Goal: Information Seeking & Learning: Learn about a topic

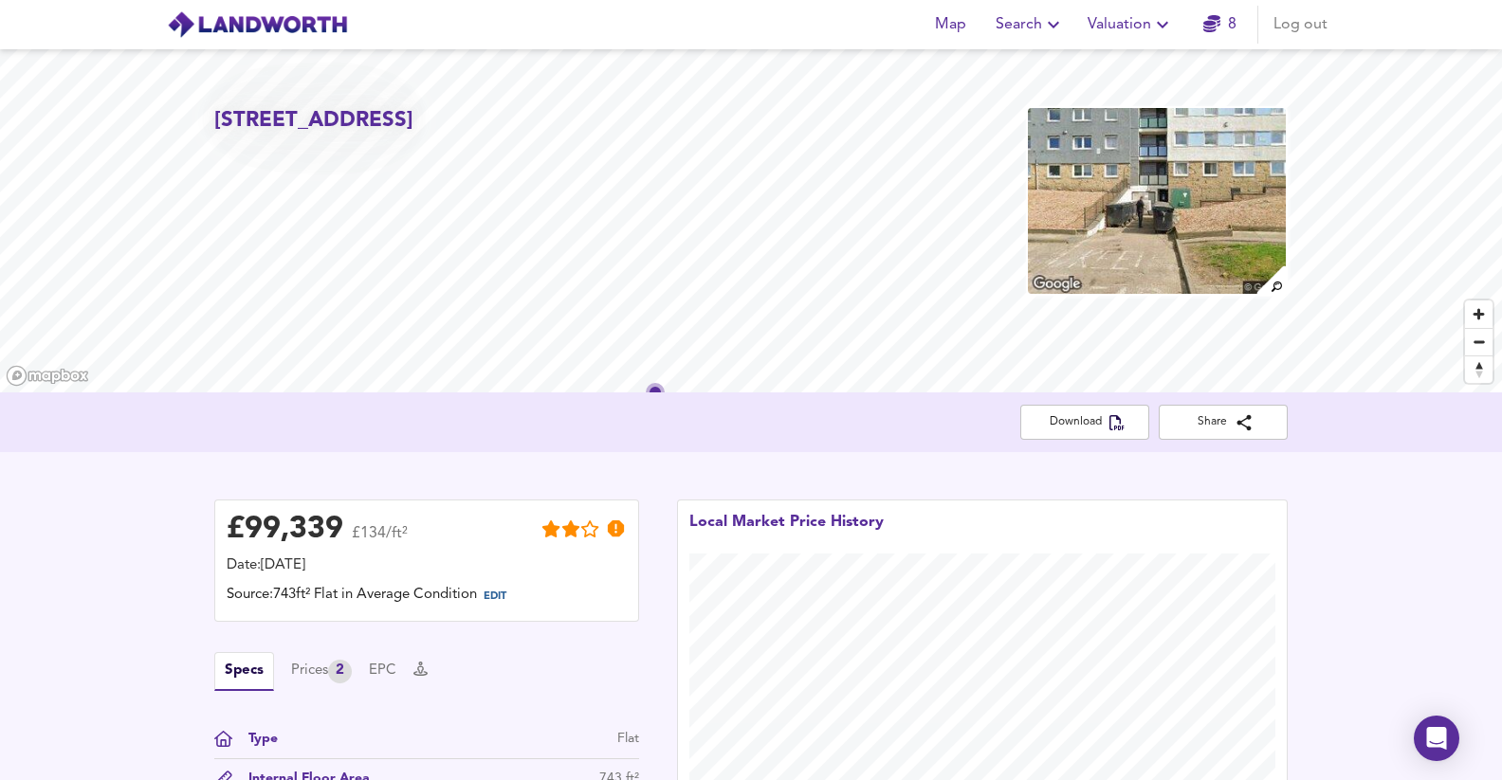
scroll to position [1584, 0]
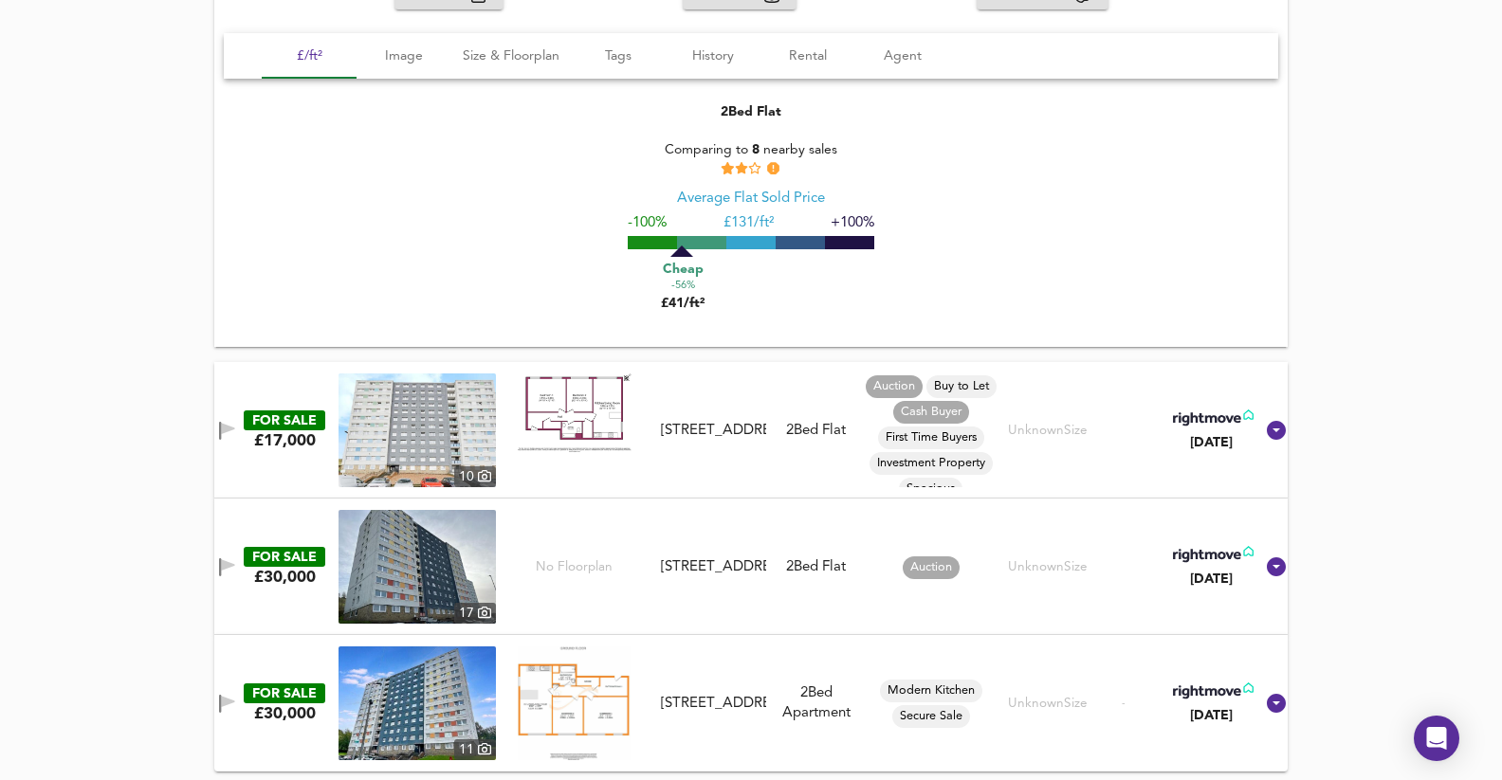
click at [679, 524] on div "FOR SALE £30,000 [GEOGRAPHIC_DATA][STREET_ADDRESS][STREET_ADDRESS] 2 Bed Flat A…" at bounding box center [728, 567] width 1050 height 114
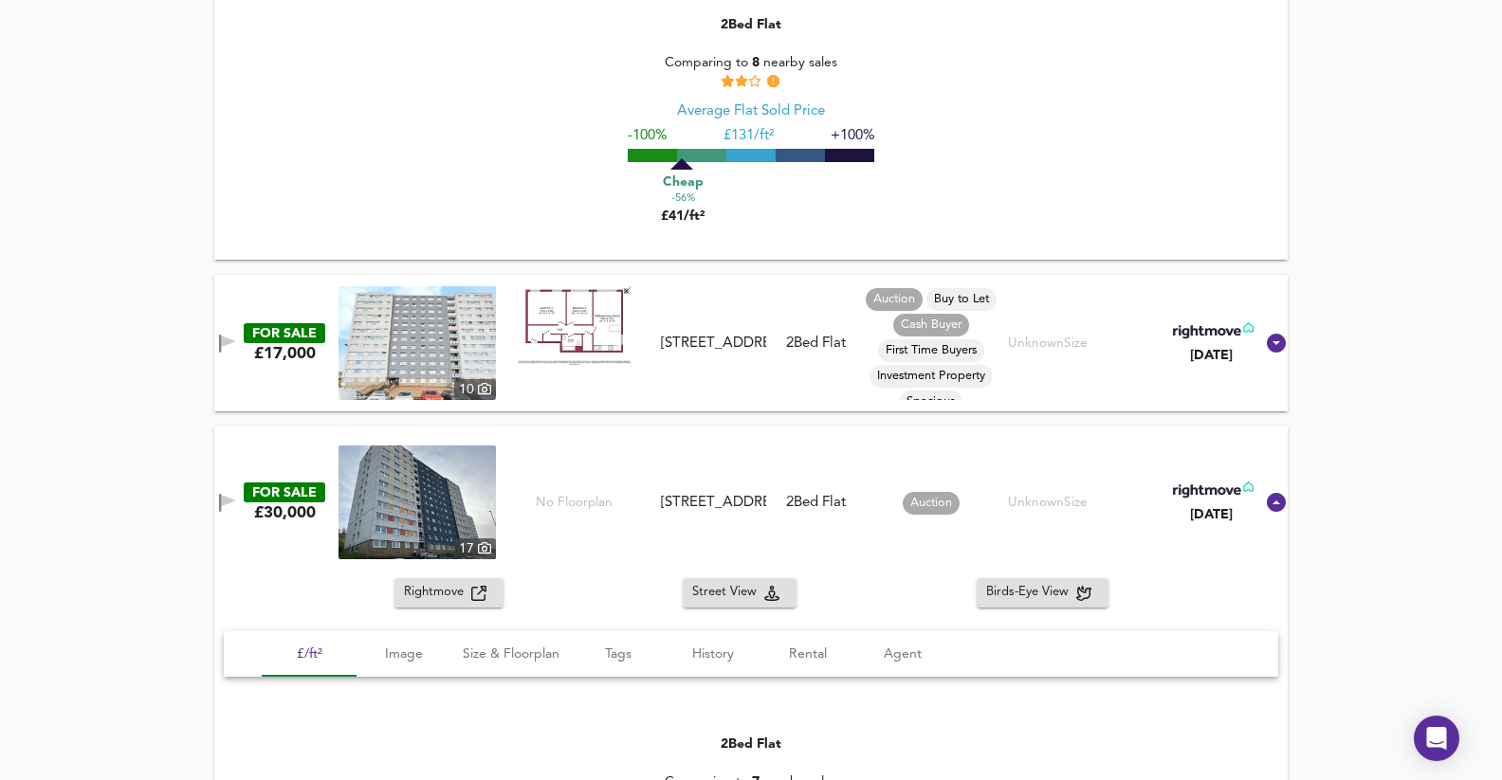
scroll to position [1831, 0]
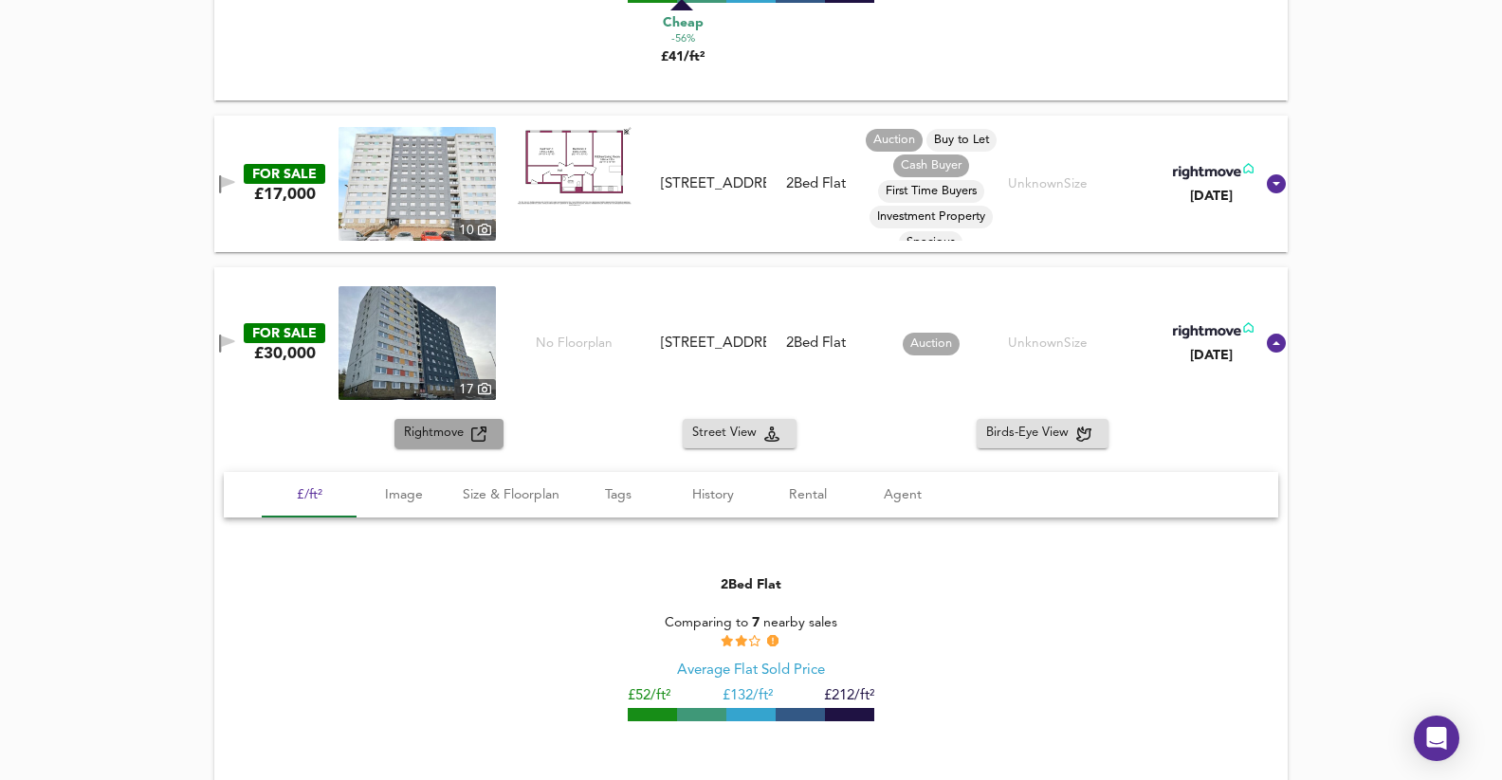
click at [447, 426] on span "Rightmove" at bounding box center [437, 434] width 67 height 22
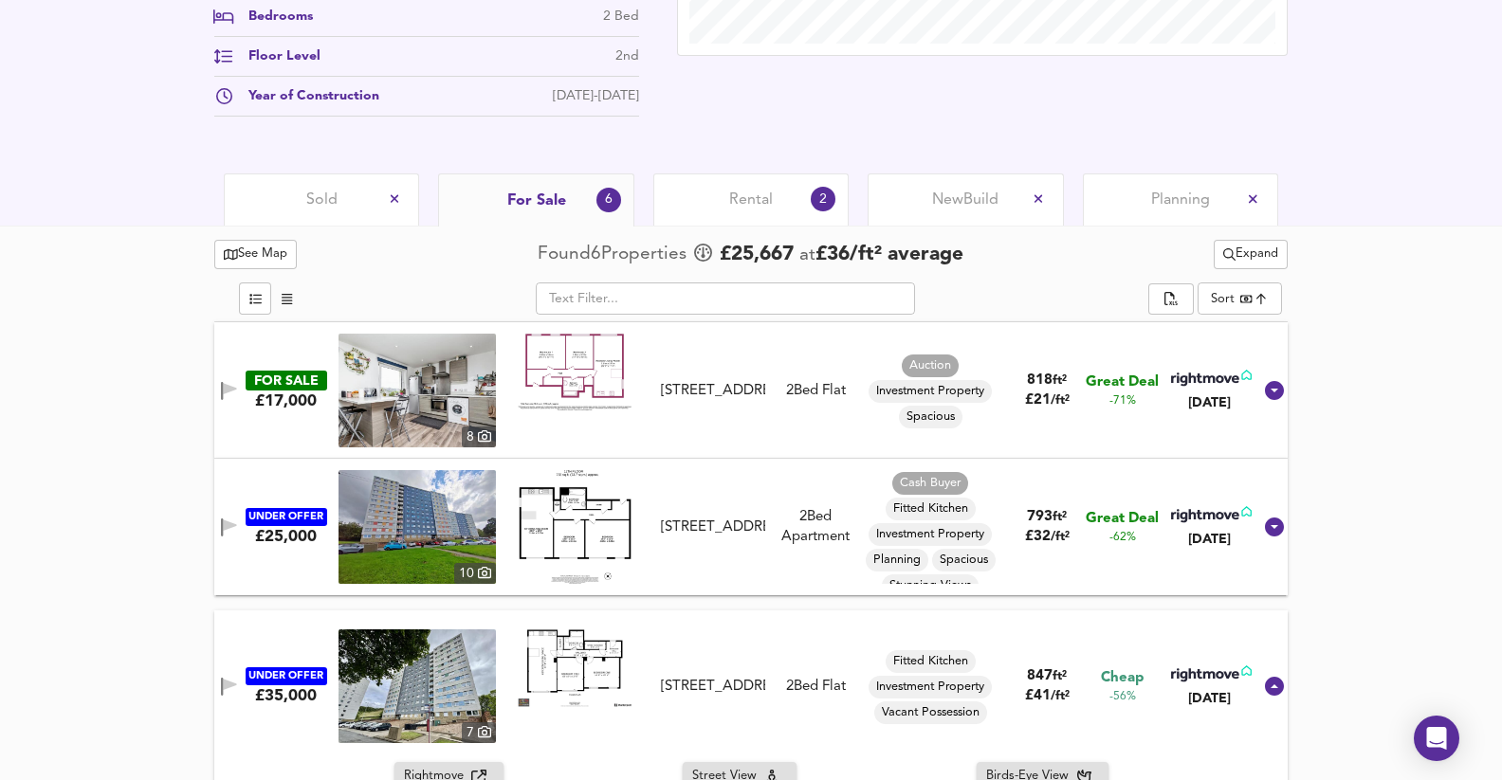
scroll to position [807, 0]
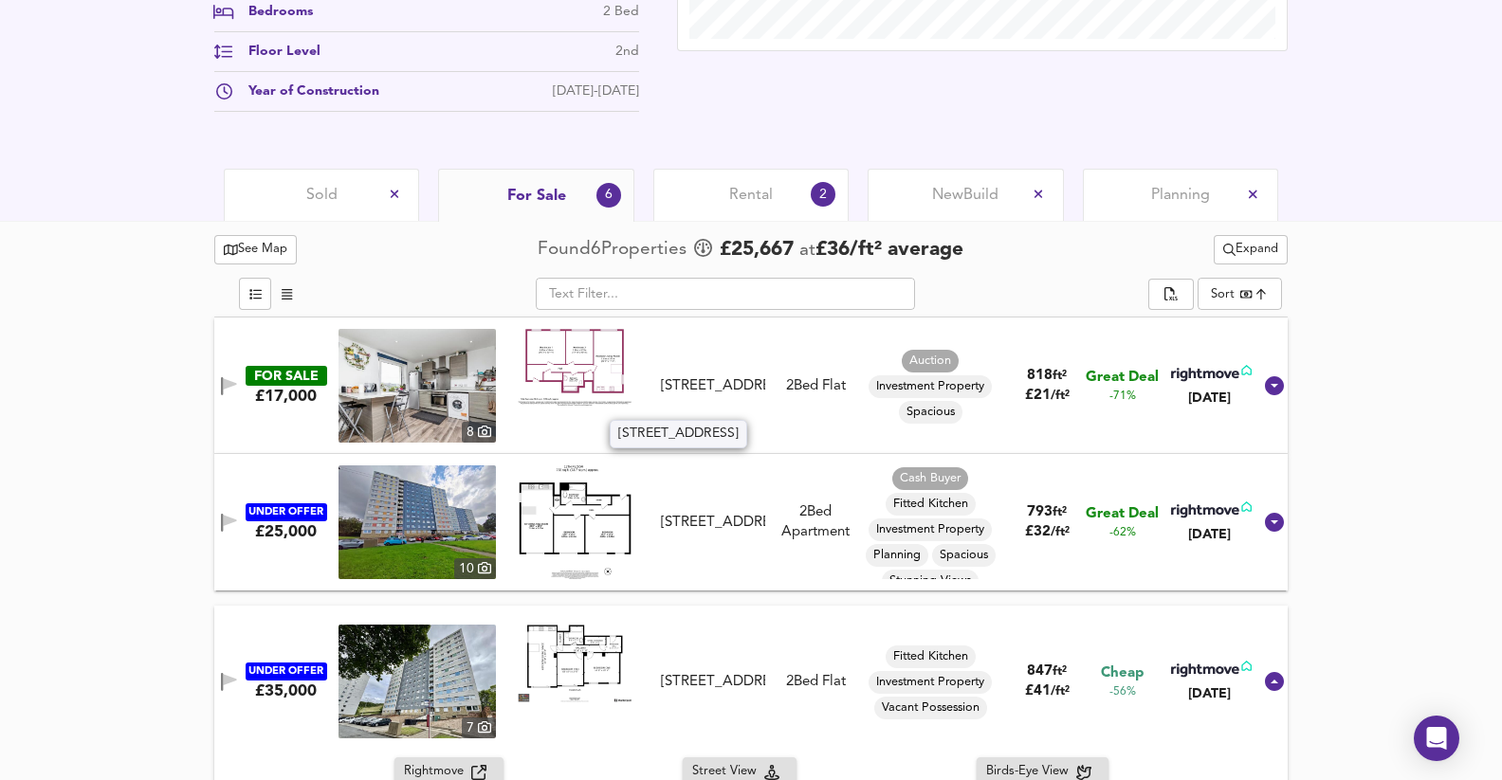
click at [724, 378] on div "[STREET_ADDRESS]" at bounding box center [713, 386] width 104 height 20
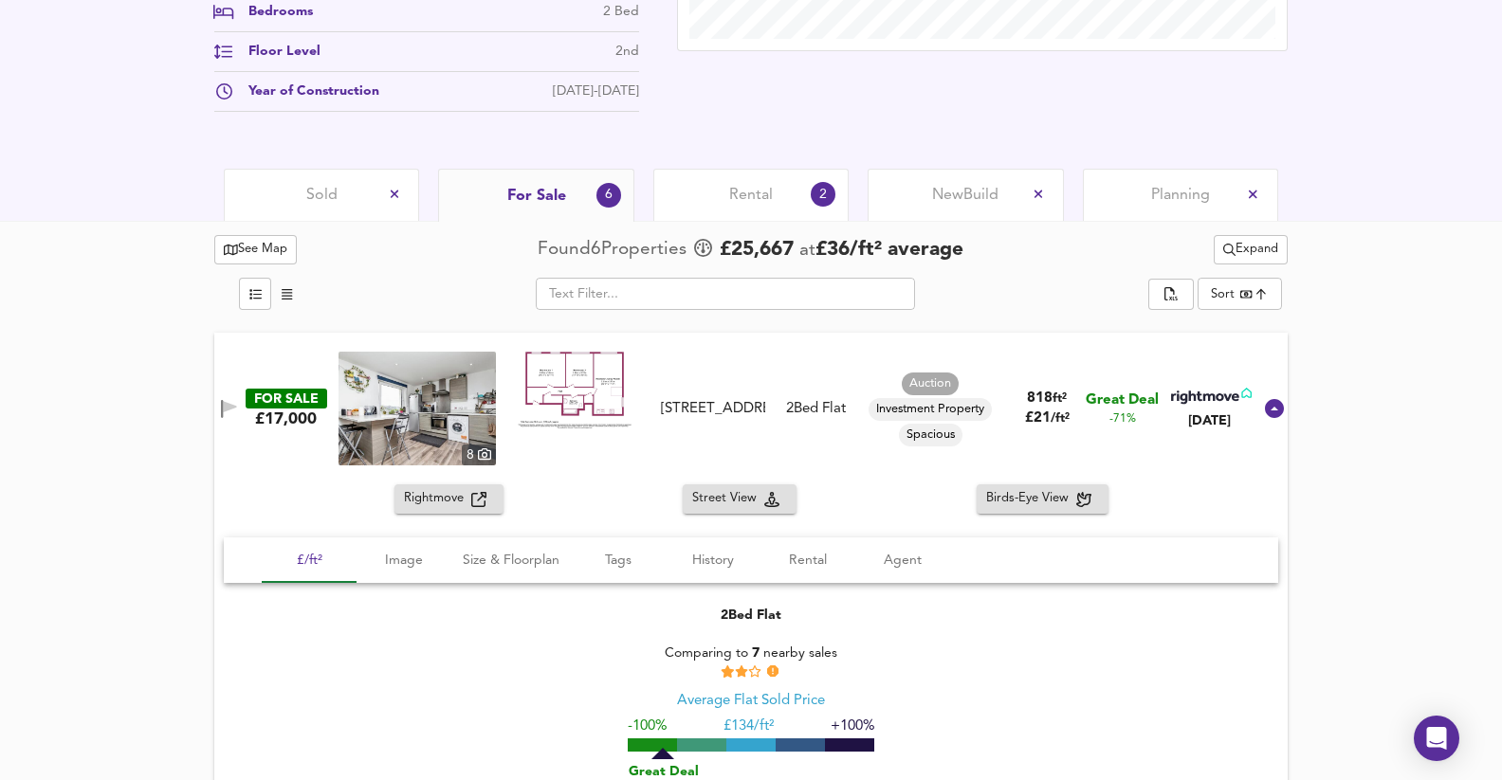
click at [471, 433] on img at bounding box center [416, 409] width 157 height 114
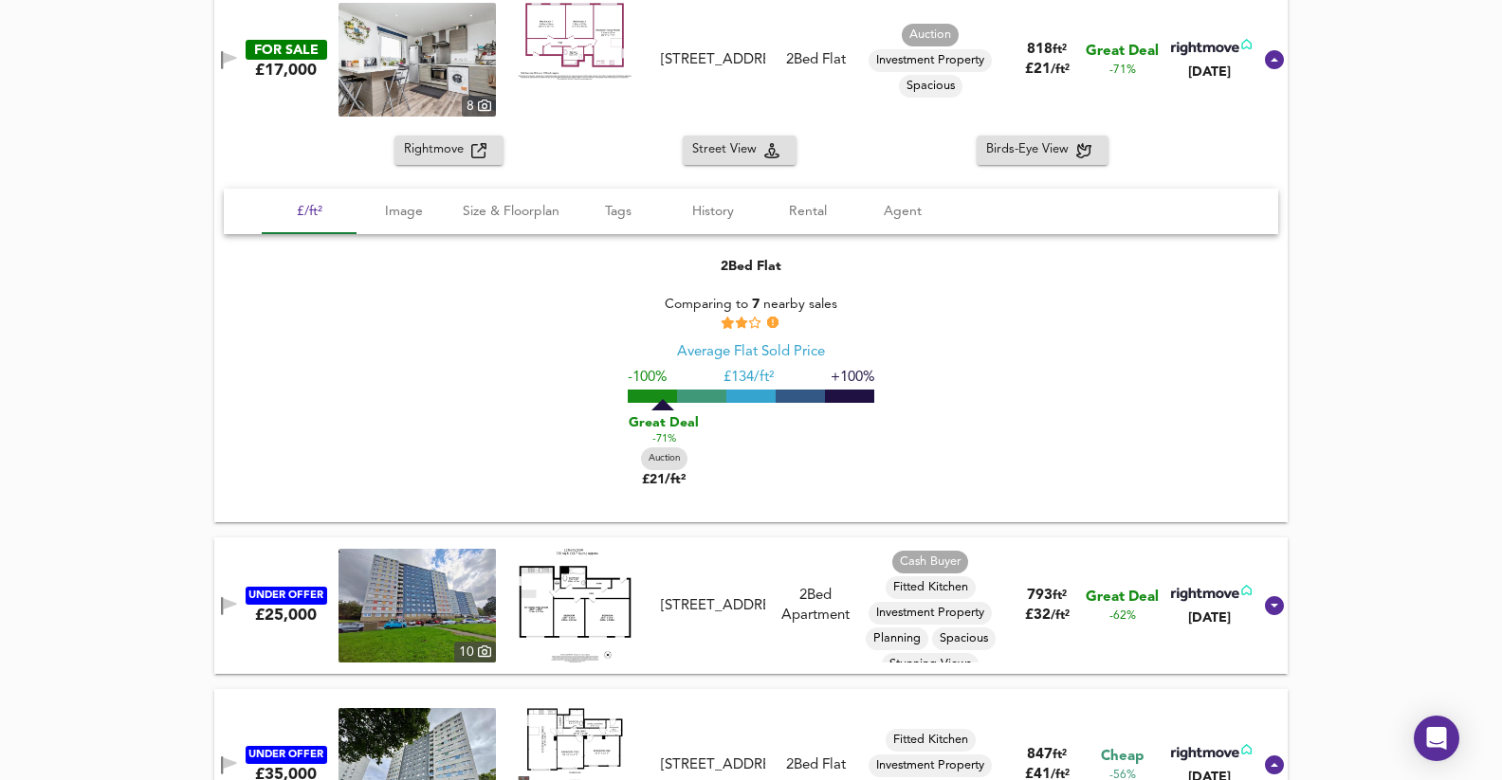
scroll to position [1350, 0]
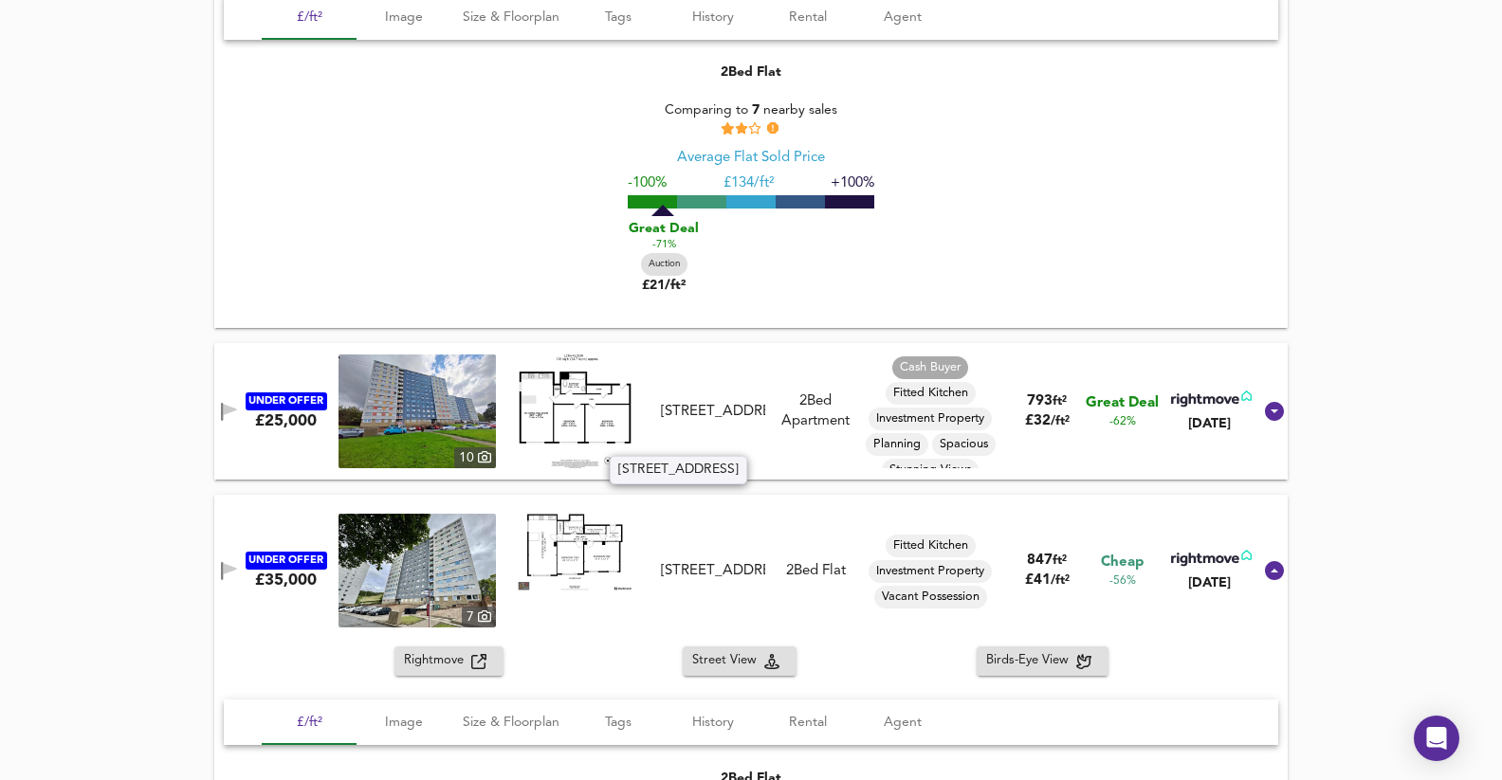
click at [709, 402] on div "[STREET_ADDRESS]" at bounding box center [713, 412] width 104 height 20
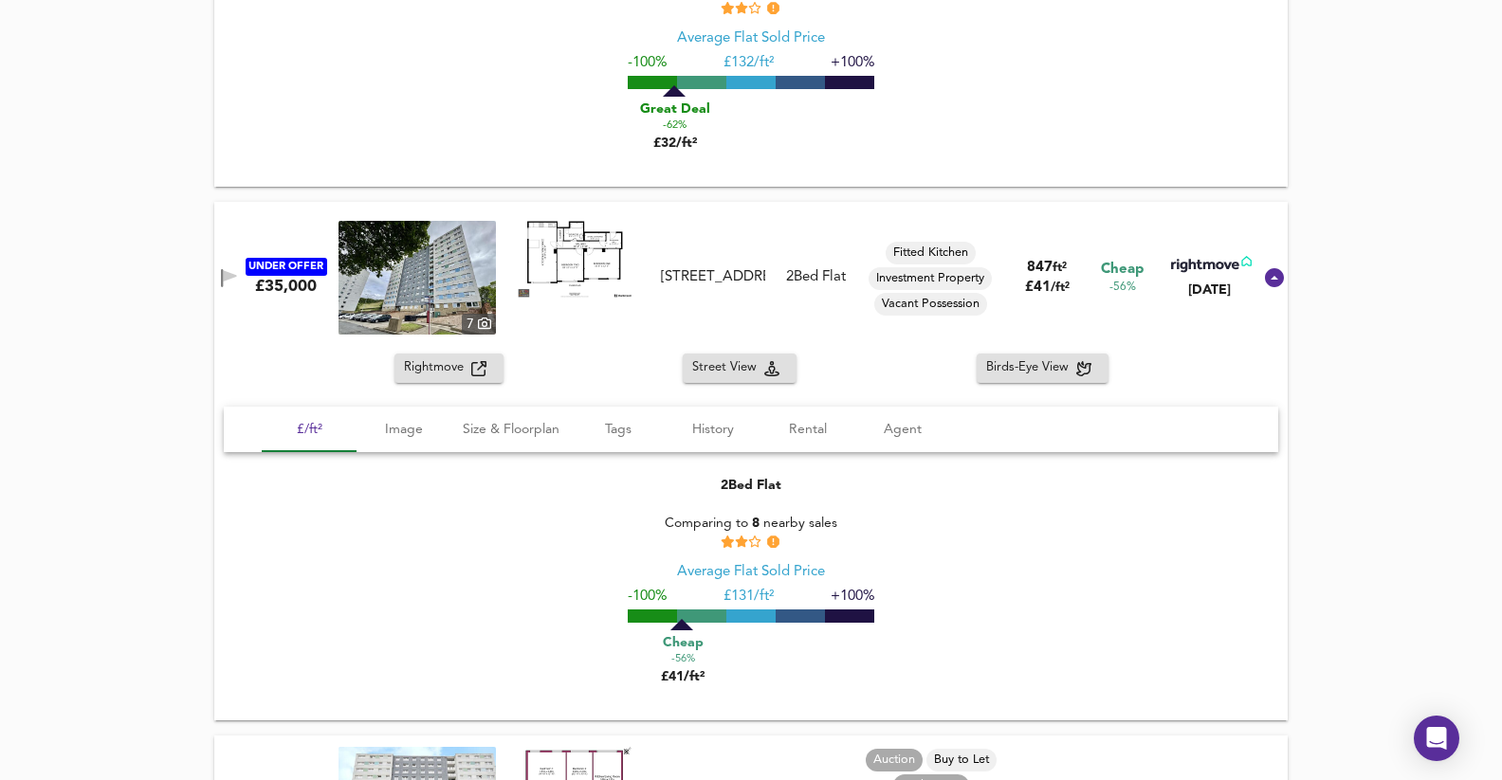
scroll to position [2054, 0]
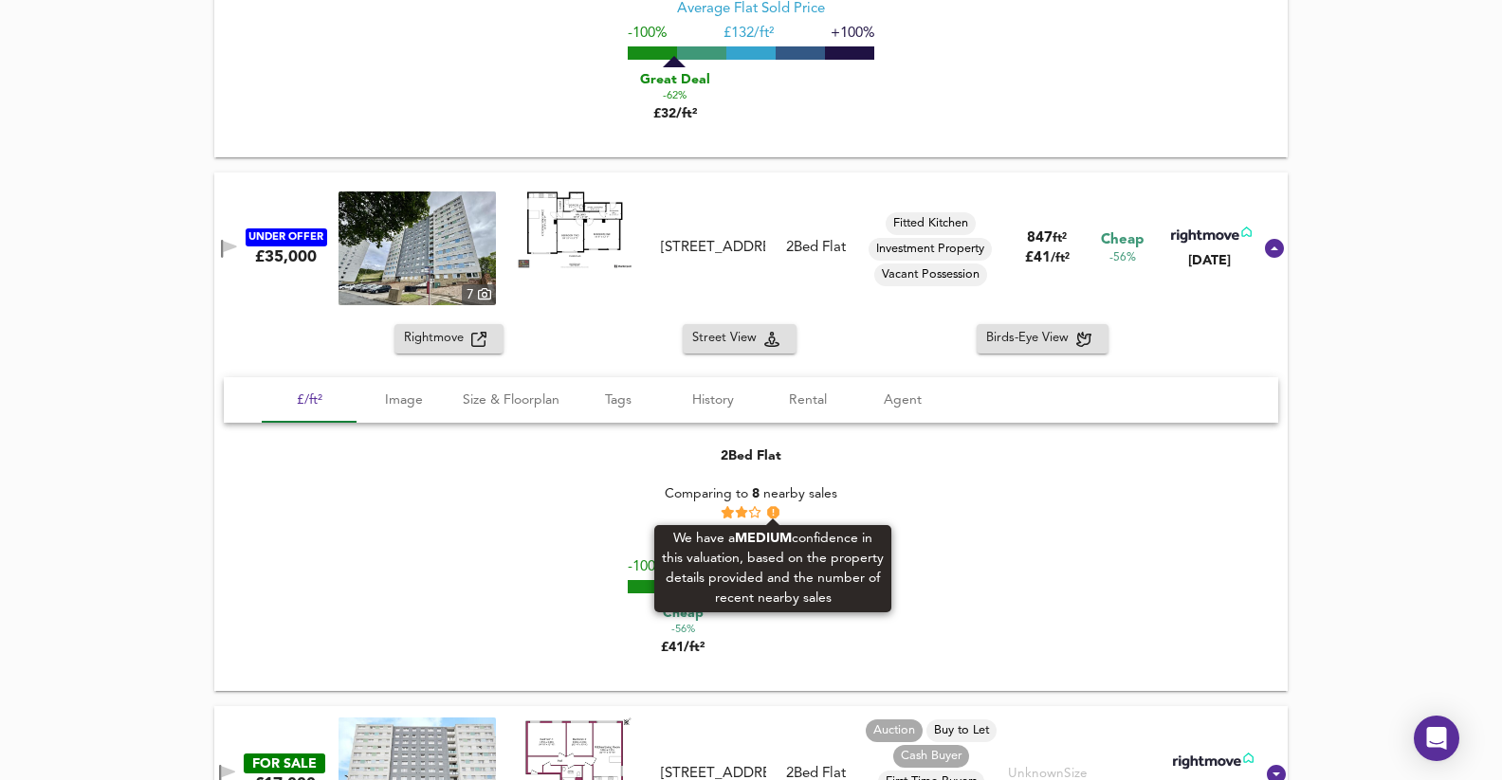
click at [770, 511] on icon at bounding box center [772, 511] width 11 height 11
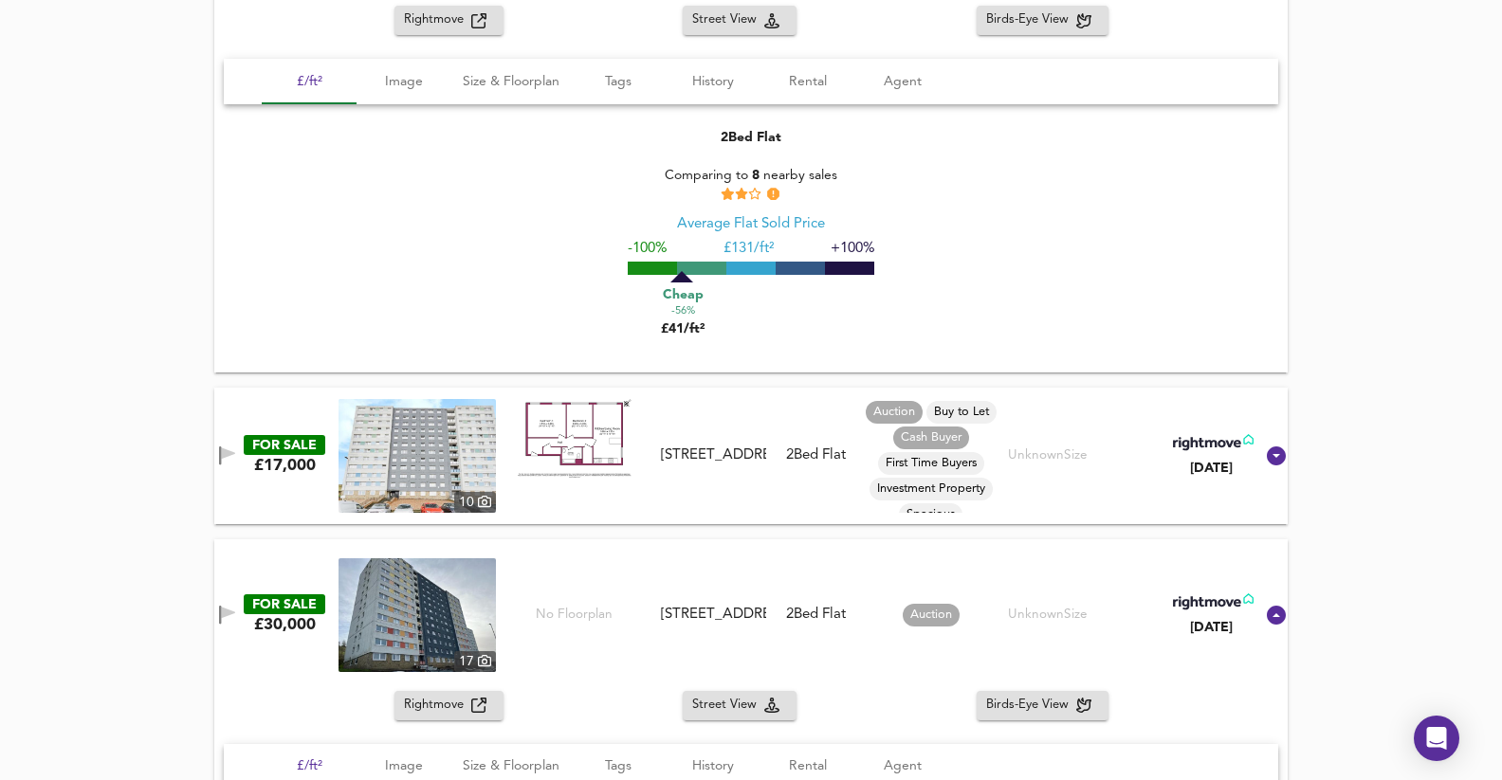
scroll to position [2380, 0]
